Goal: Answer question/provide support

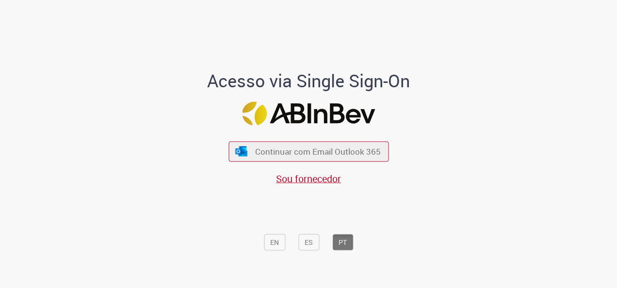
drag, startPoint x: 334, startPoint y: 145, endPoint x: 347, endPoint y: 187, distance: 44.6
click at [334, 144] on button "Continuar com Email Outlook 365" at bounding box center [308, 152] width 160 height 20
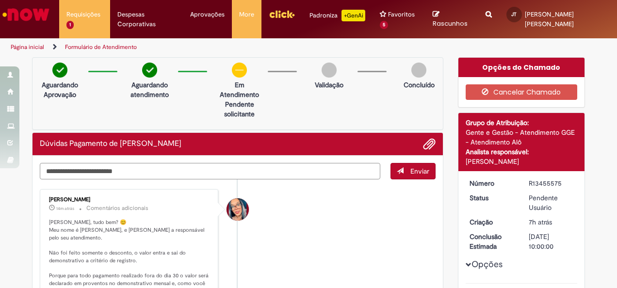
click at [176, 167] on textarea "Digite sua mensagem aqui..." at bounding box center [210, 171] width 340 height 16
type textarea "**********"
click at [400, 171] on button "Enviar" at bounding box center [412, 171] width 45 height 16
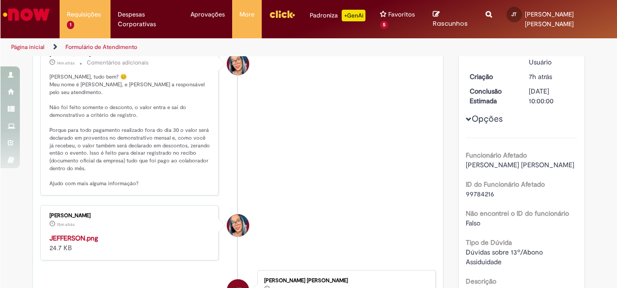
scroll to position [194, 0]
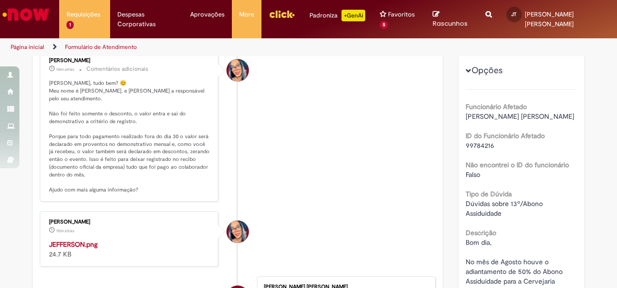
click at [145, 240] on img "Histórico de tíquete" at bounding box center [129, 240] width 161 height 0
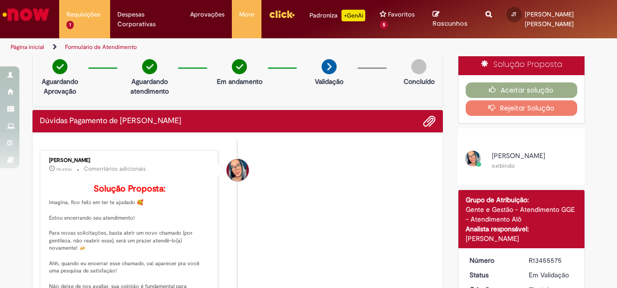
scroll to position [0, 0]
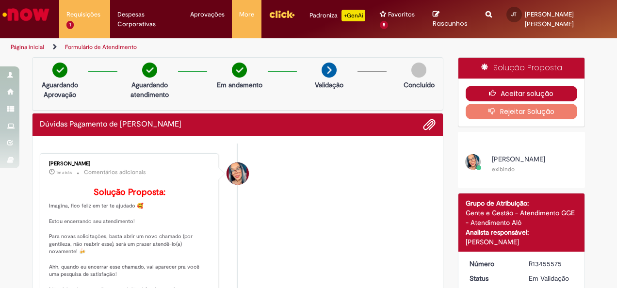
click at [504, 92] on button "Aceitar solução" at bounding box center [522, 94] width 112 height 16
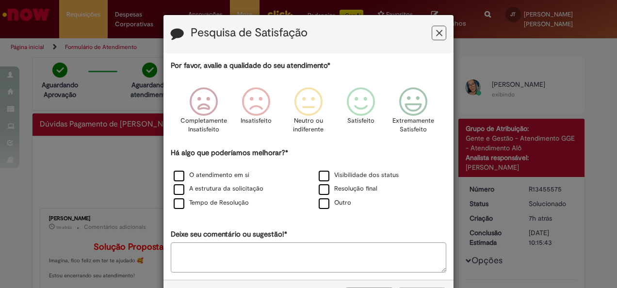
scroll to position [38, 0]
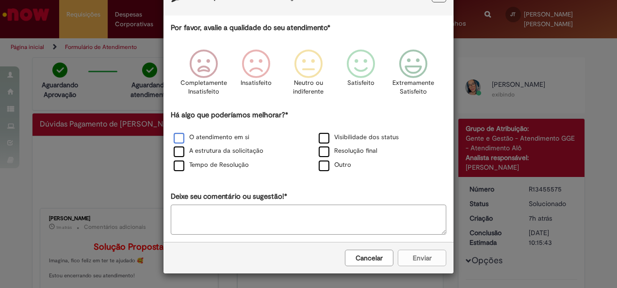
click at [189, 141] on label "O atendimento em si" at bounding box center [212, 137] width 76 height 9
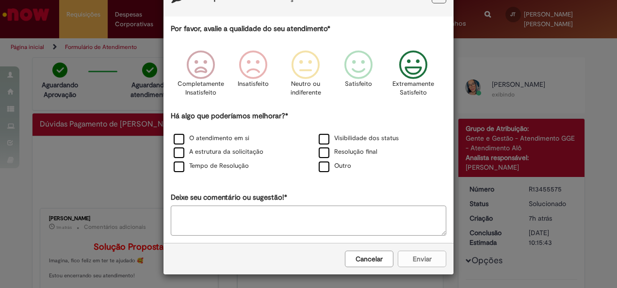
click at [403, 67] on icon "Feedback" at bounding box center [413, 64] width 36 height 29
click at [415, 254] on button "Enviar" at bounding box center [422, 259] width 48 height 16
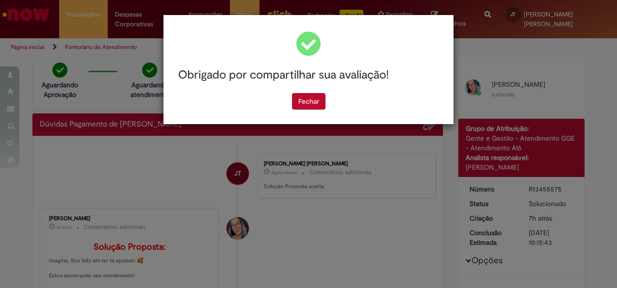
scroll to position [0, 0]
click at [314, 103] on button "Fechar" at bounding box center [308, 101] width 33 height 16
